Goal: Information Seeking & Learning: Find specific page/section

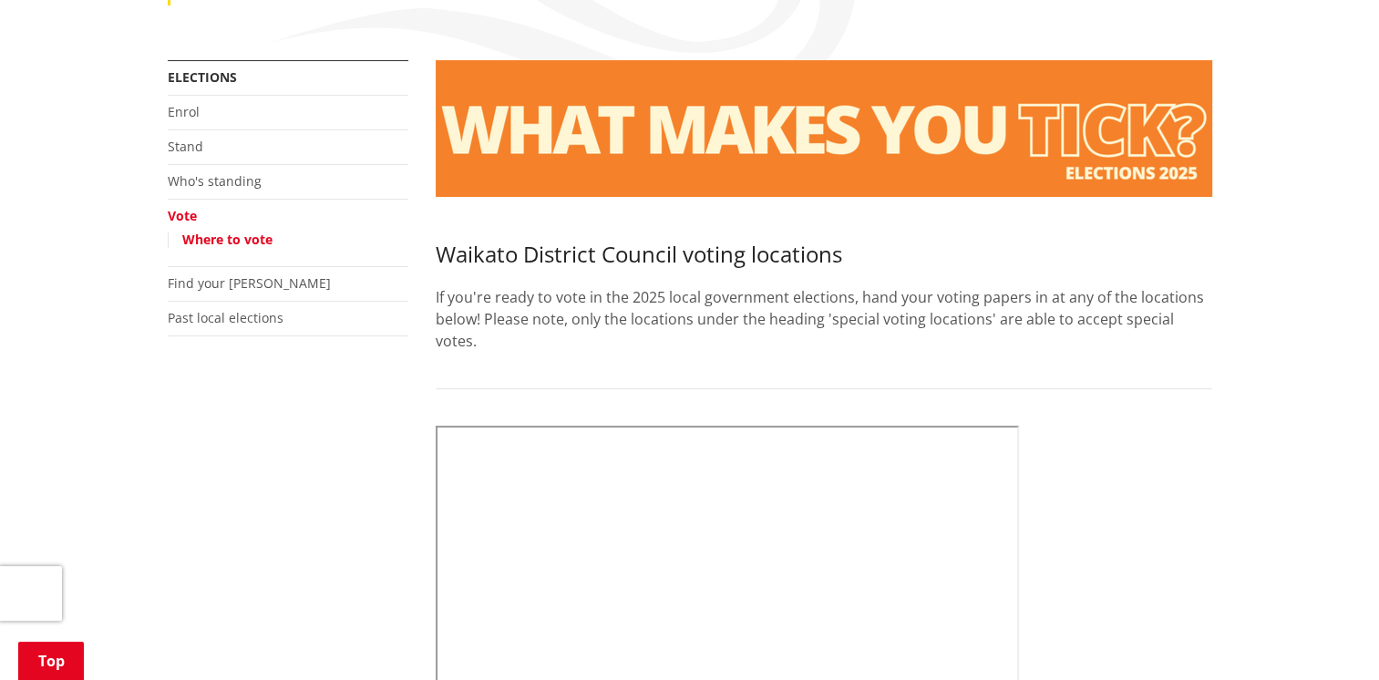
scroll to position [306, 0]
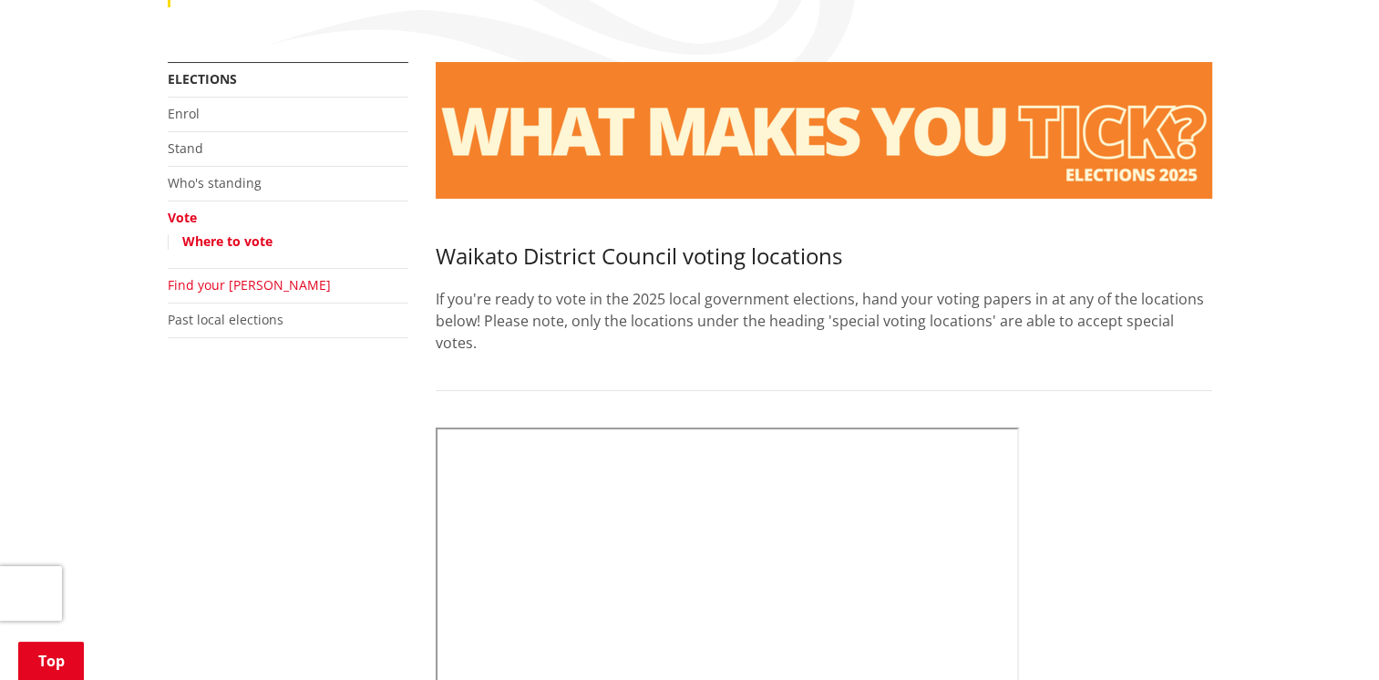
click at [223, 287] on link "Find your [PERSON_NAME]" at bounding box center [249, 284] width 163 height 17
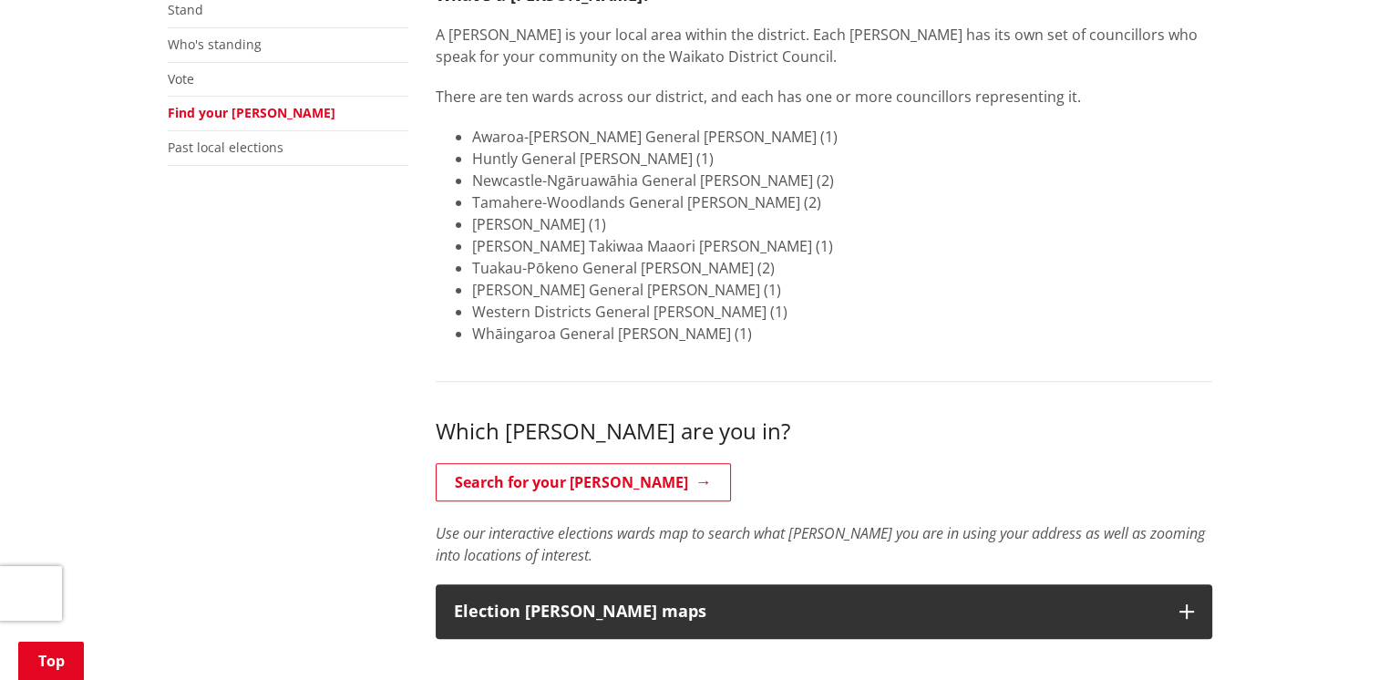
scroll to position [470, 0]
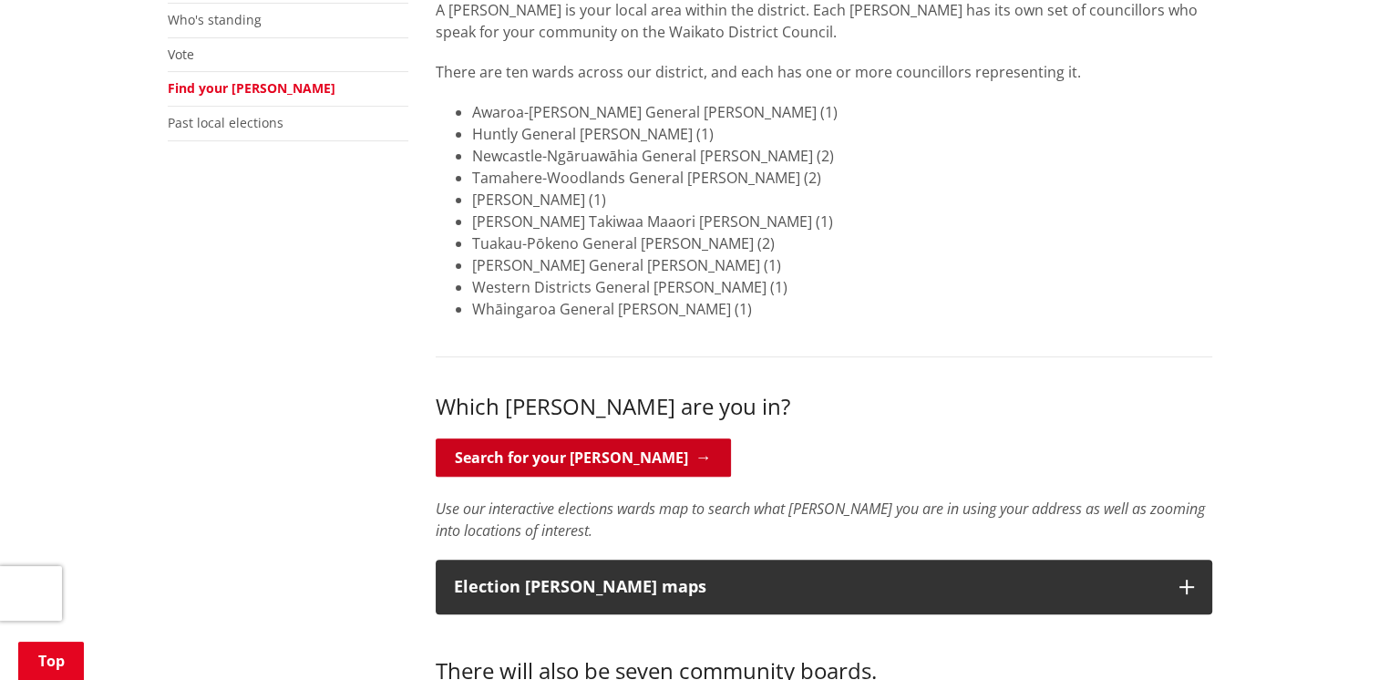
click at [600, 462] on link "Search for your [PERSON_NAME]" at bounding box center [583, 458] width 295 height 38
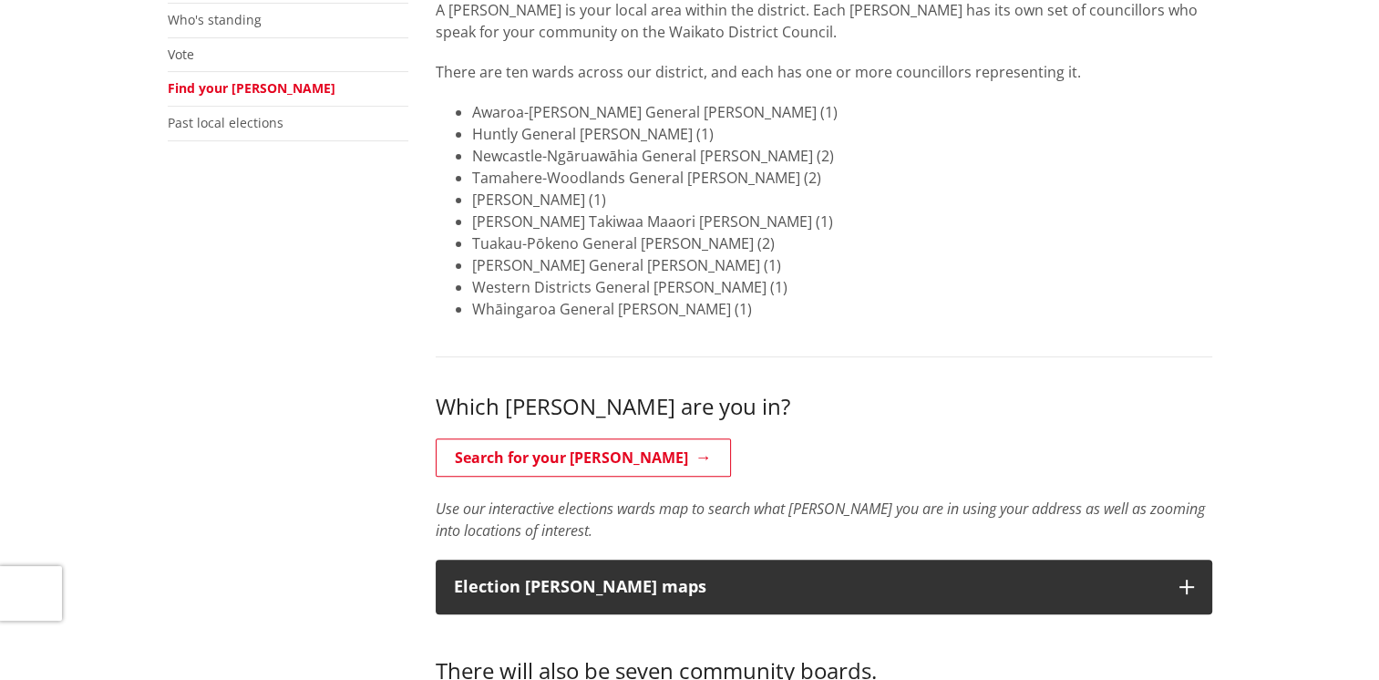
scroll to position [470, 0]
click at [549, 201] on li "Tai Raro Takiwaa Maaori Ward (1)" at bounding box center [842, 200] width 740 height 22
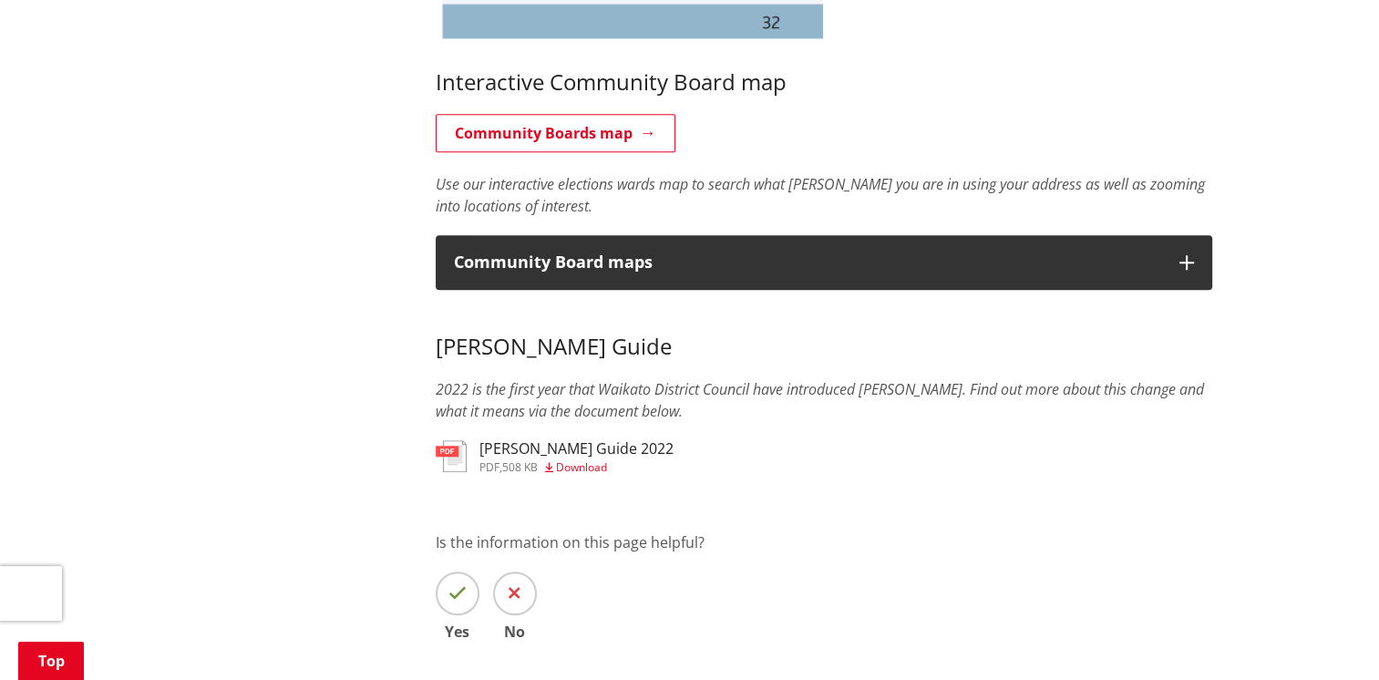
scroll to position [1426, 0]
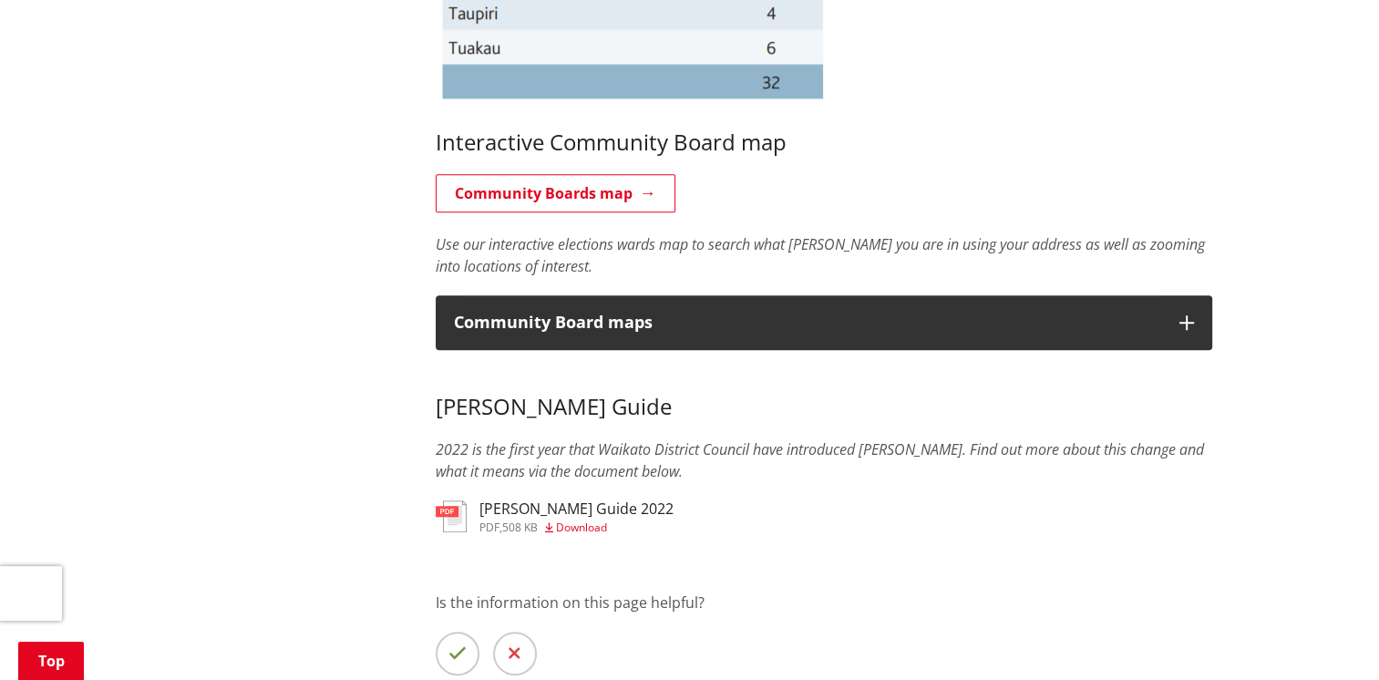
click at [527, 512] on h3 "[PERSON_NAME] Guide 2022" at bounding box center [577, 508] width 194 height 17
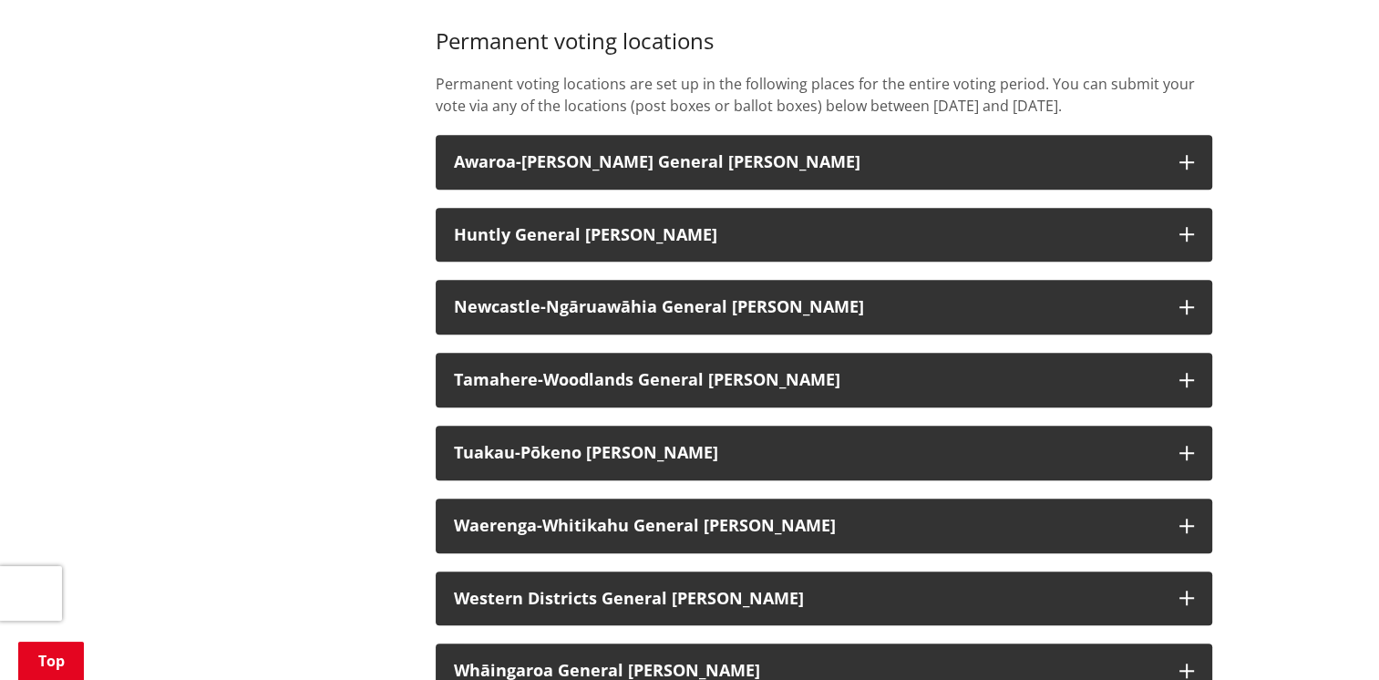
scroll to position [1228, 0]
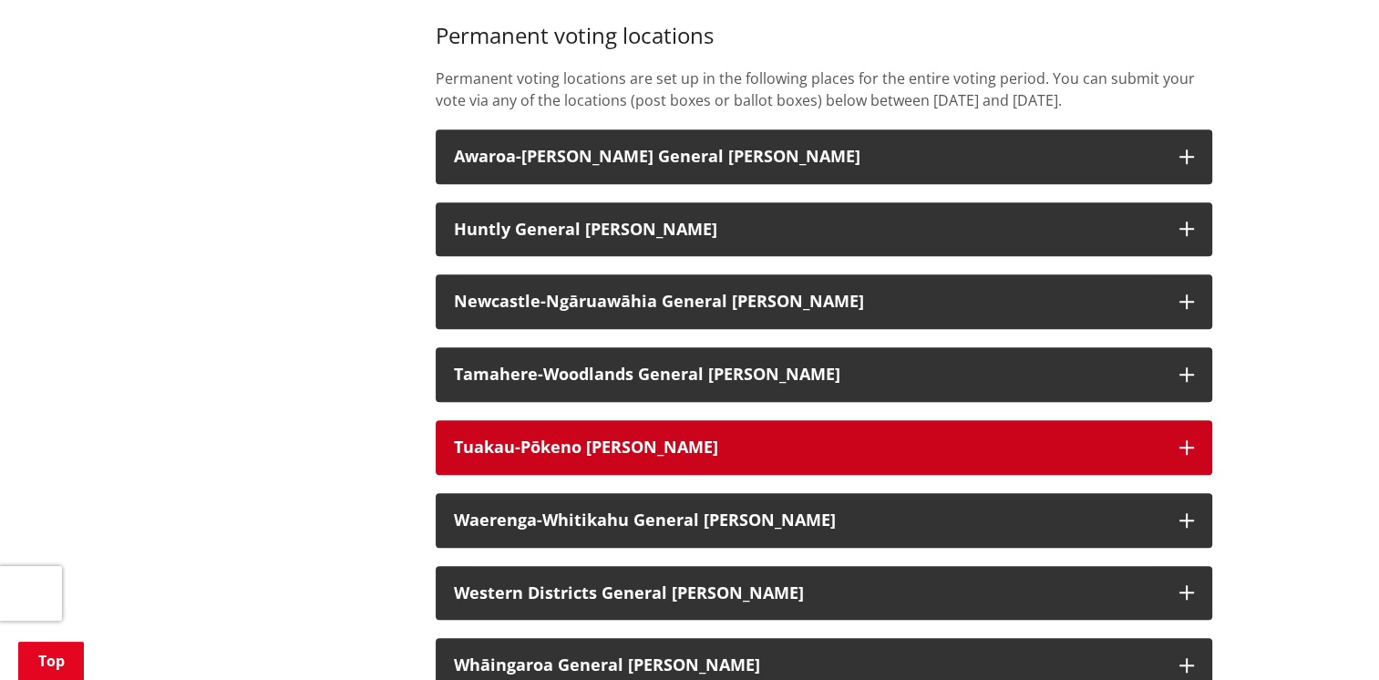
click at [1183, 446] on icon "button" at bounding box center [1187, 447] width 15 height 15
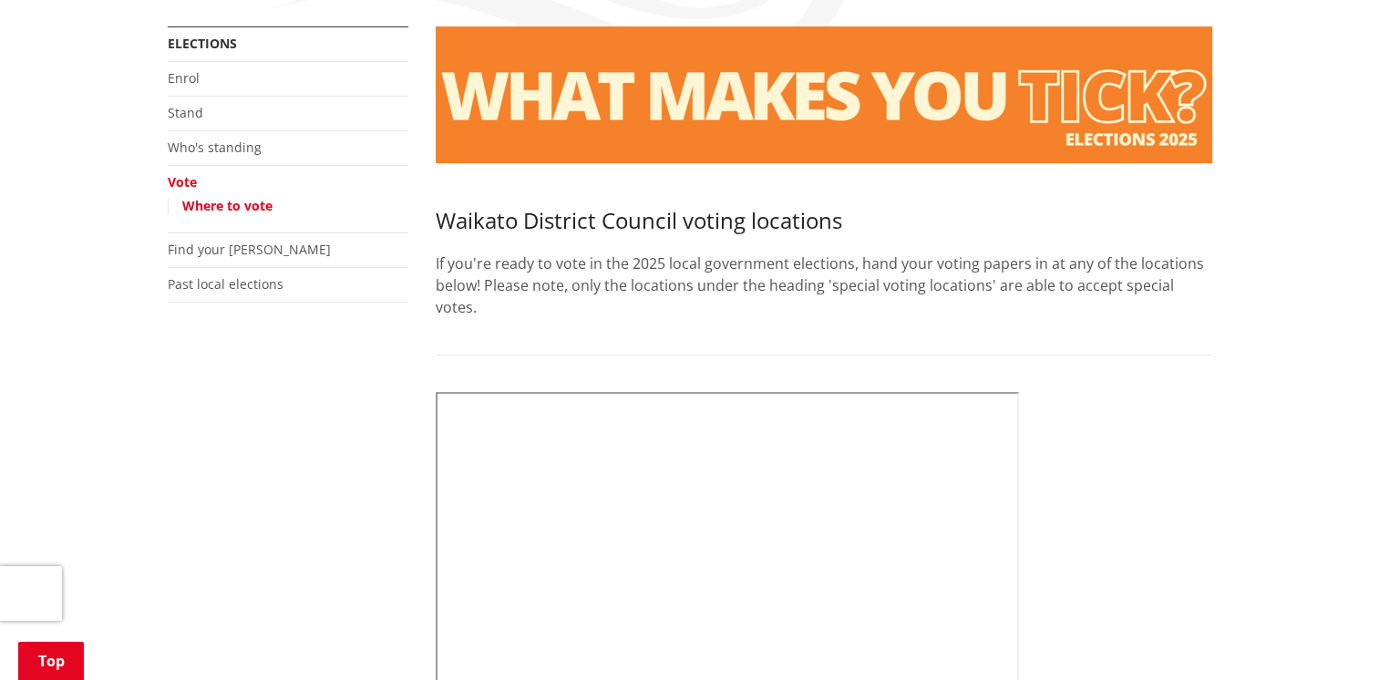
scroll to position [0, 0]
